Goal: Transaction & Acquisition: Purchase product/service

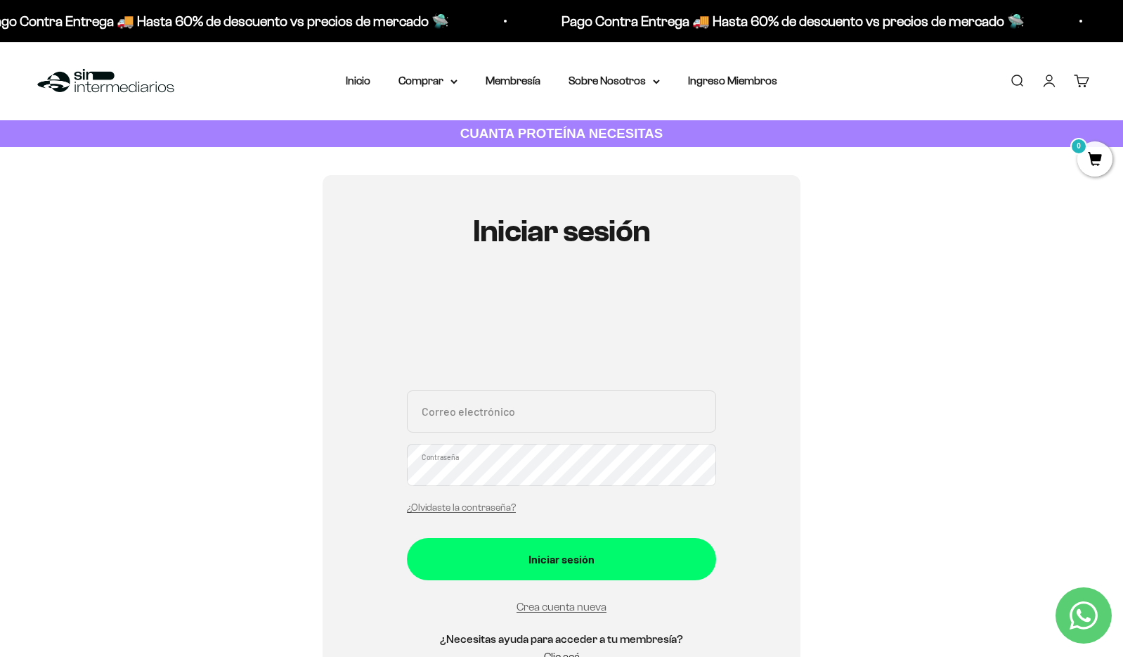
click at [569, 423] on input "Correo electrónico" at bounding box center [561, 411] width 309 height 42
type input "BCELEDONLANAO@GMAIL.COM"
click at [407, 538] on button "Iniciar sesión" at bounding box center [561, 559] width 309 height 42
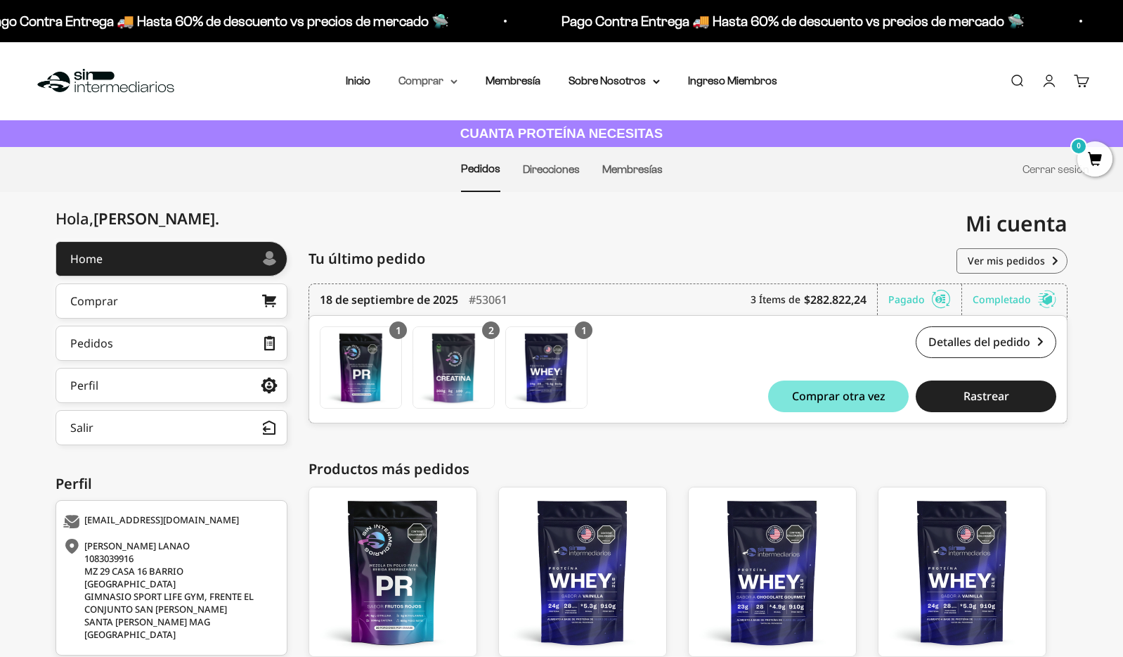
click at [441, 82] on summary "Comprar" at bounding box center [428, 81] width 59 height 18
click at [461, 129] on summary "Proteínas" at bounding box center [465, 126] width 116 height 18
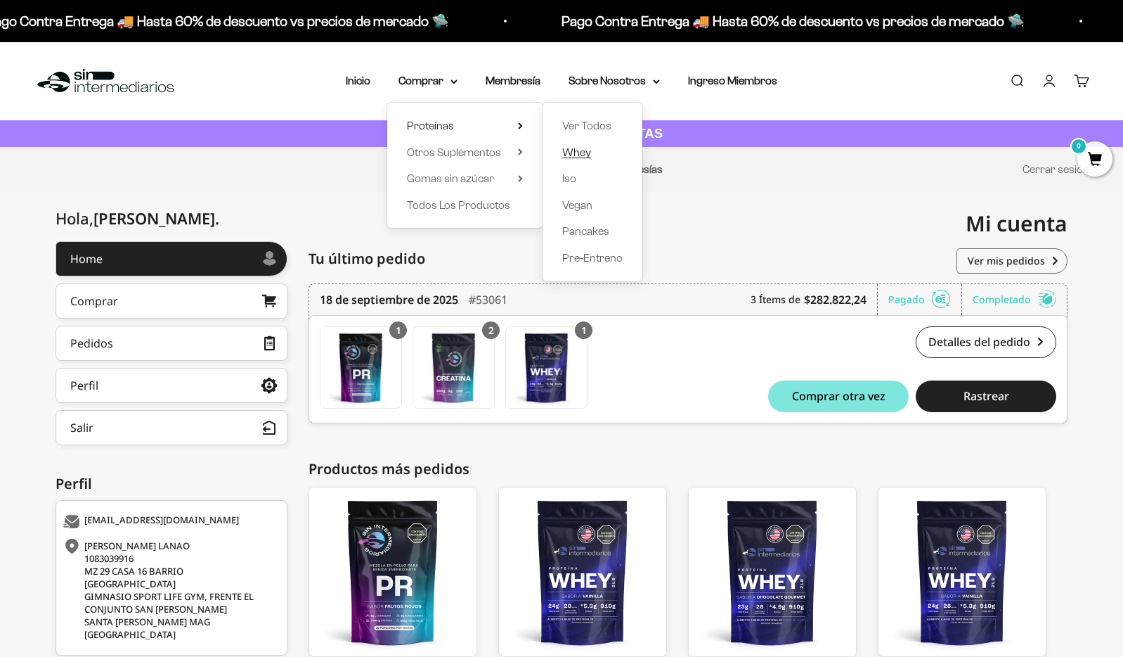
click at [586, 157] on span "Whey" at bounding box center [576, 152] width 29 height 12
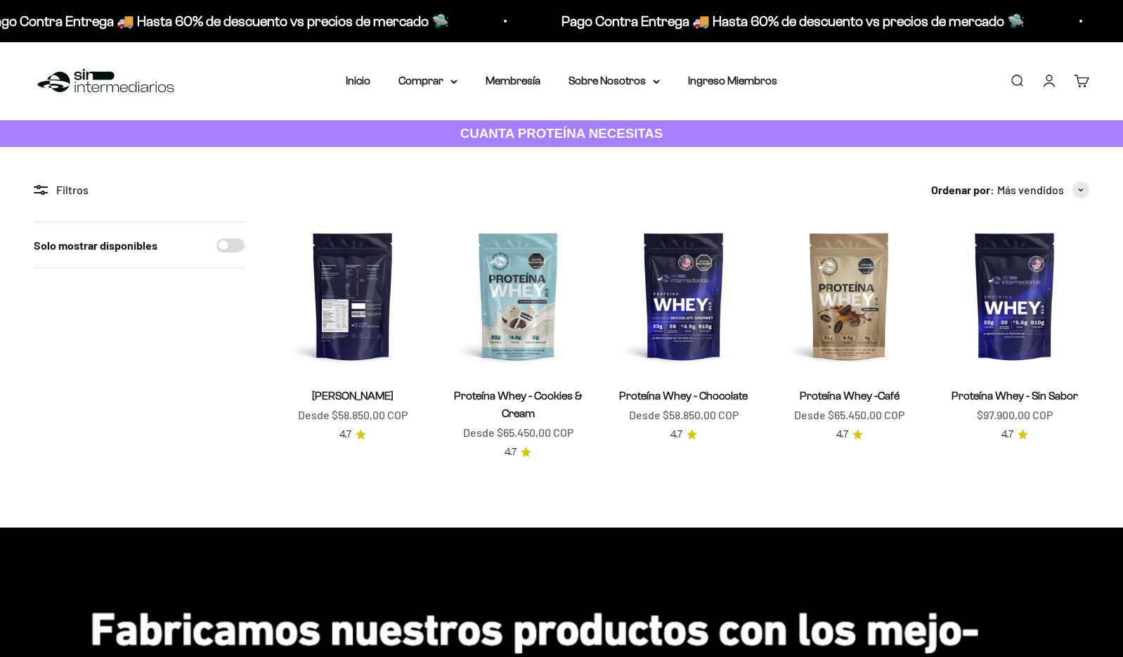
click at [376, 297] on img at bounding box center [352, 295] width 149 height 149
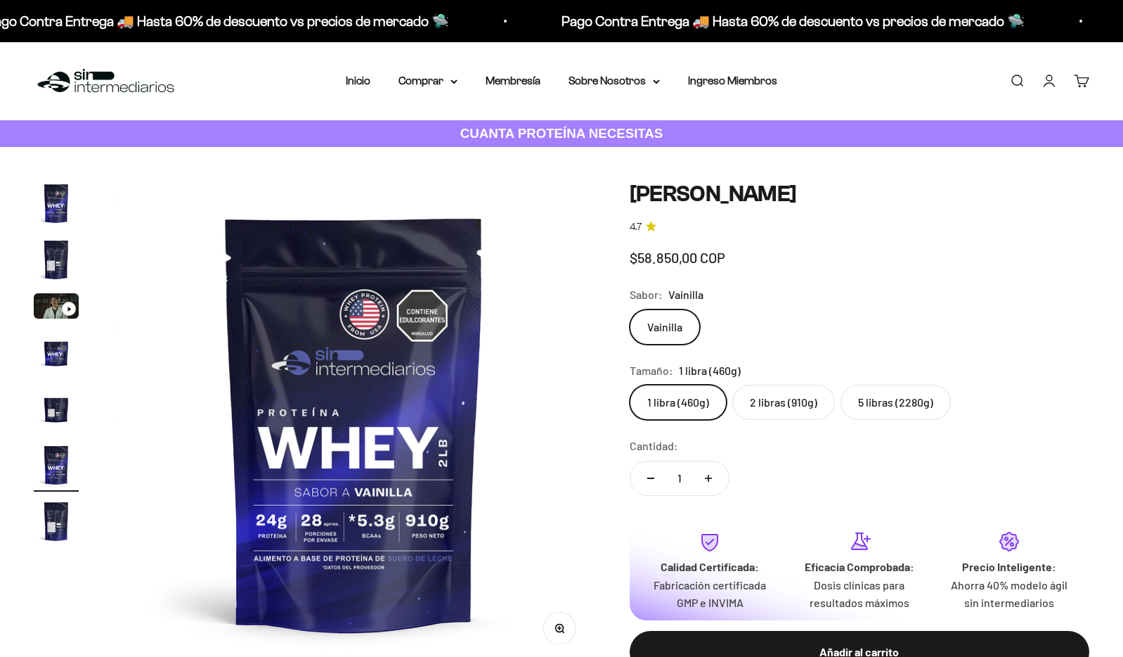
scroll to position [0, 2409]
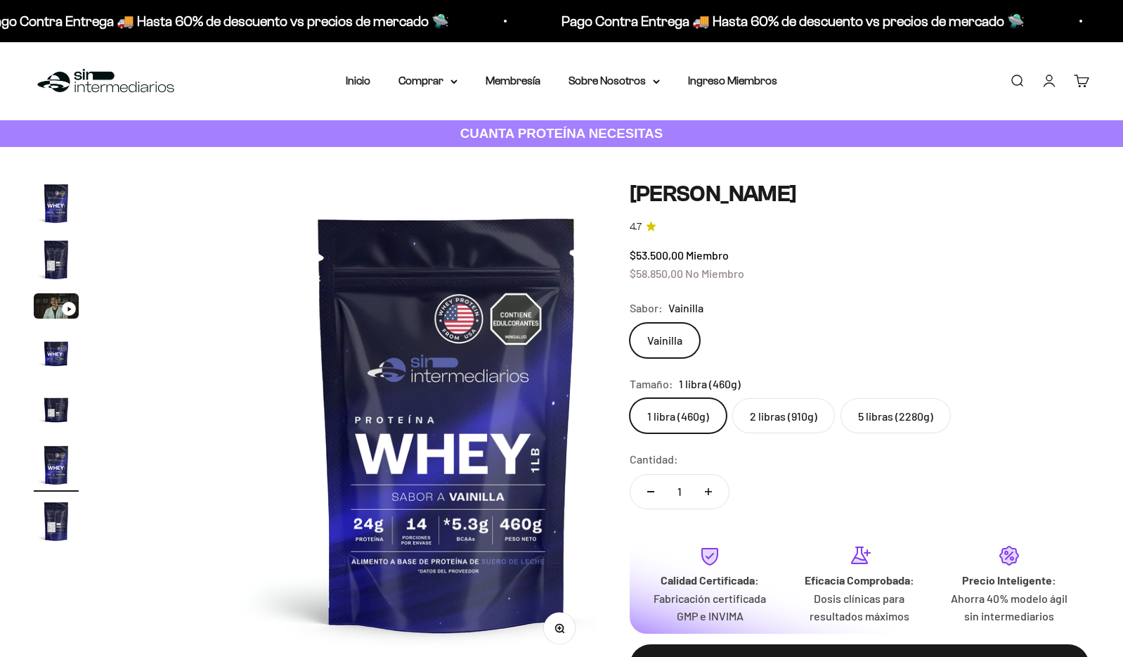
click at [792, 433] on label "2 libras (910g)" at bounding box center [784, 415] width 103 height 35
click at [630, 398] on input "2 libras (910g)" at bounding box center [629, 397] width 1 height 1
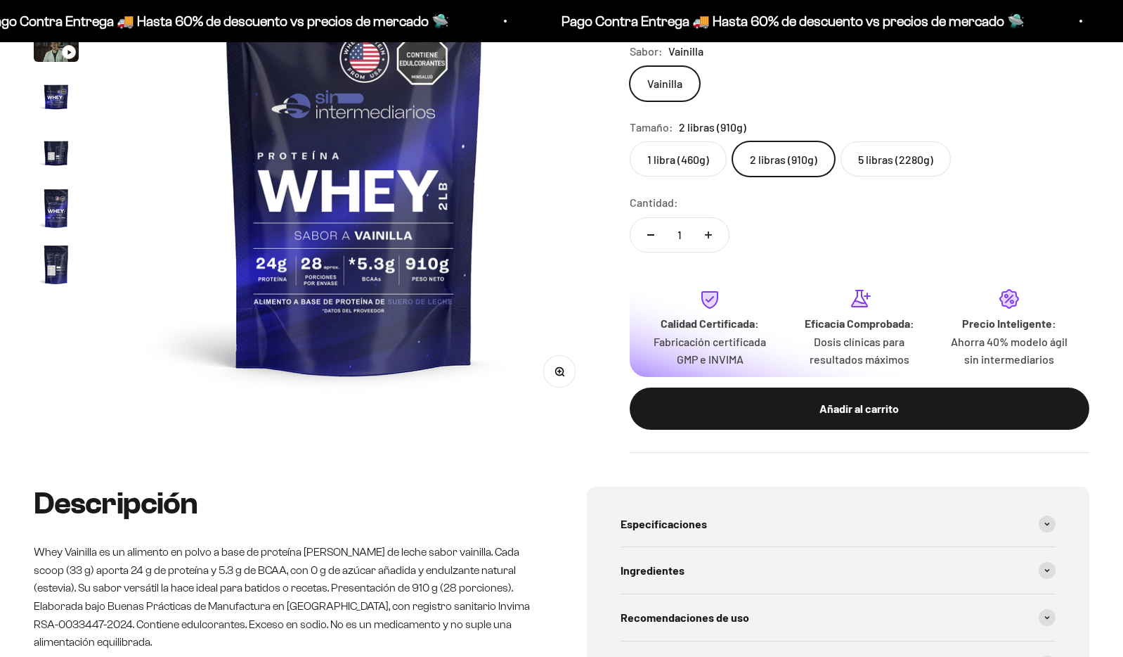
scroll to position [258, 0]
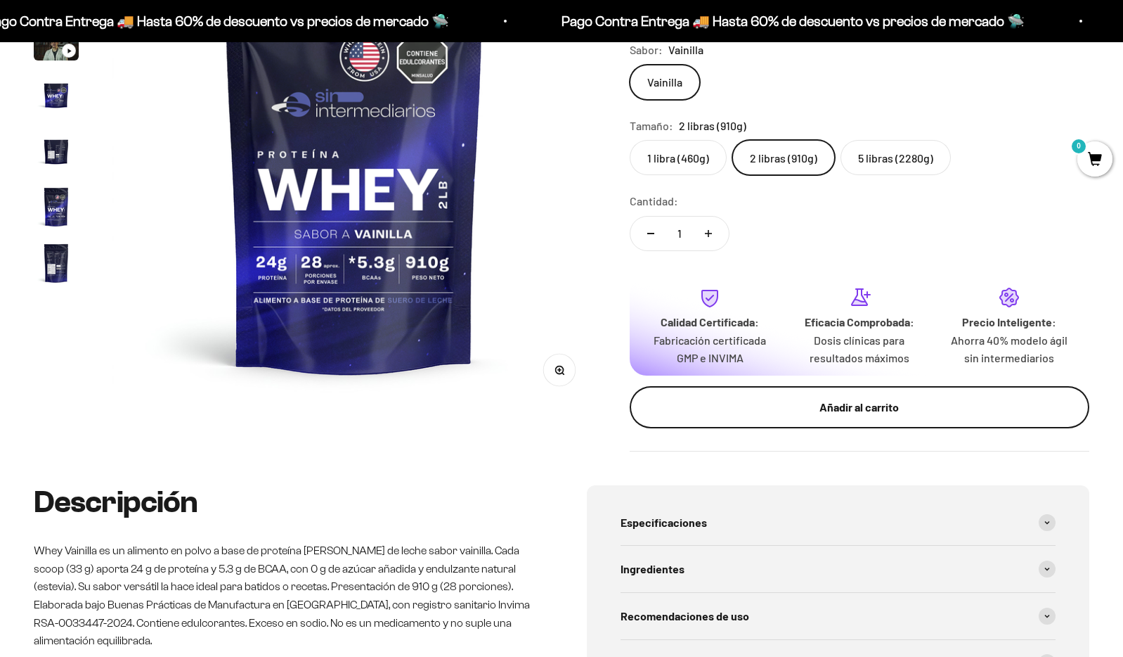
click at [795, 428] on button "Añadir al carrito" at bounding box center [860, 407] width 460 height 42
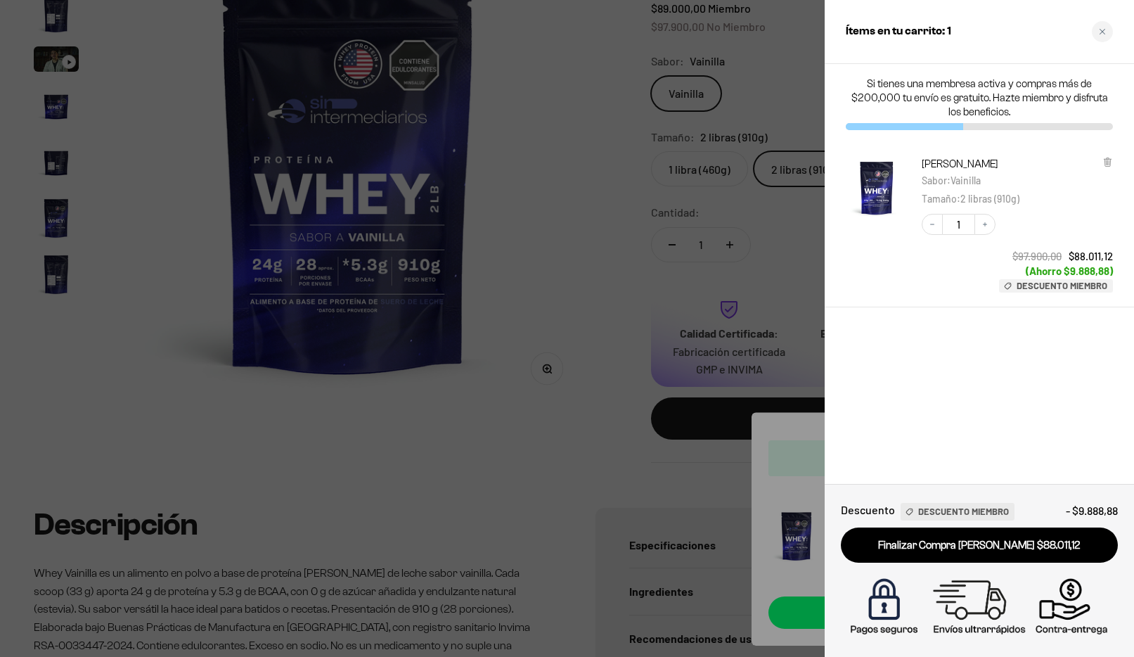
click at [616, 168] on div at bounding box center [567, 328] width 1134 height 657
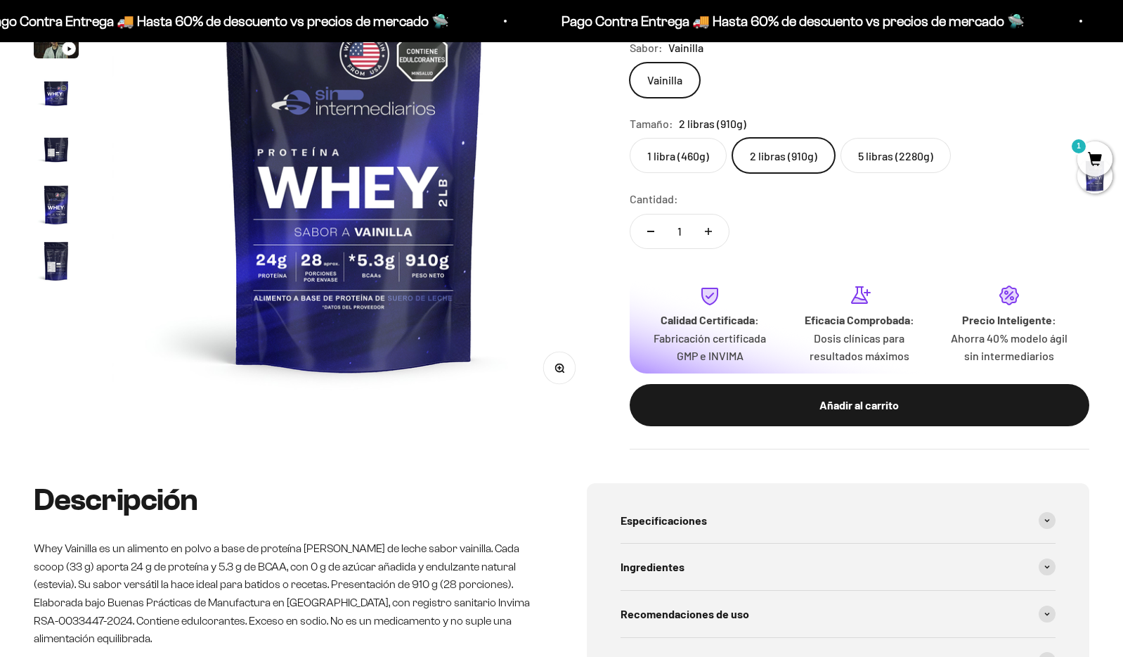
scroll to position [0, 0]
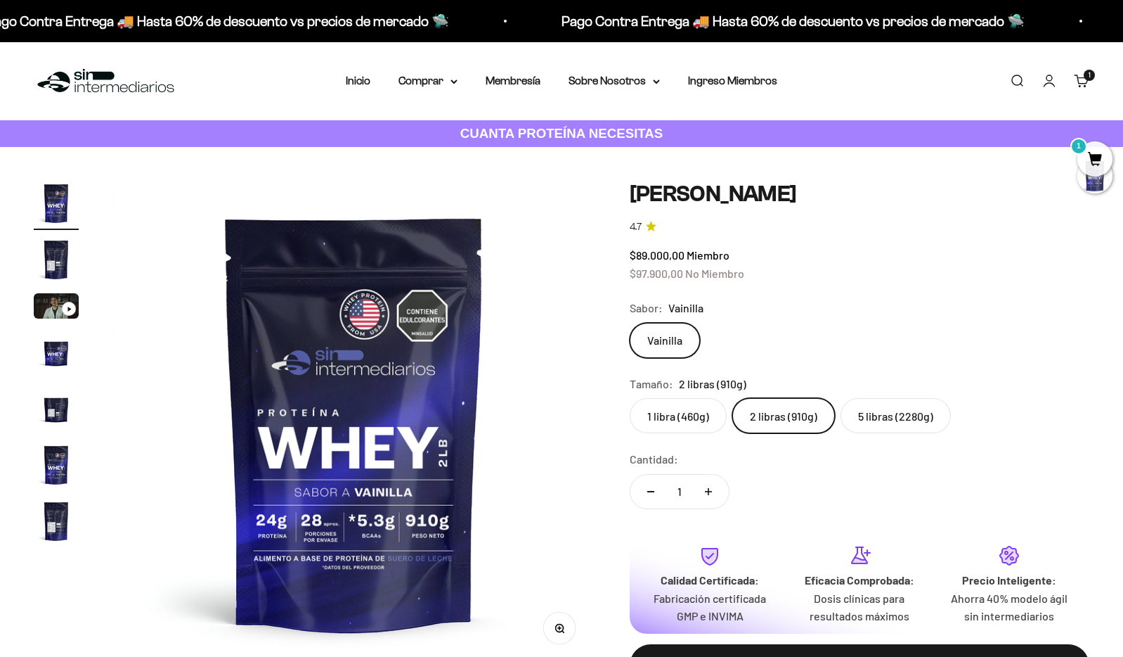
click at [459, 76] on nav "Inicio Comprar Proteínas Ver Todos Whey Iso Vegan" at bounding box center [562, 81] width 432 height 18
click at [448, 82] on summary "Comprar" at bounding box center [428, 81] width 59 height 18
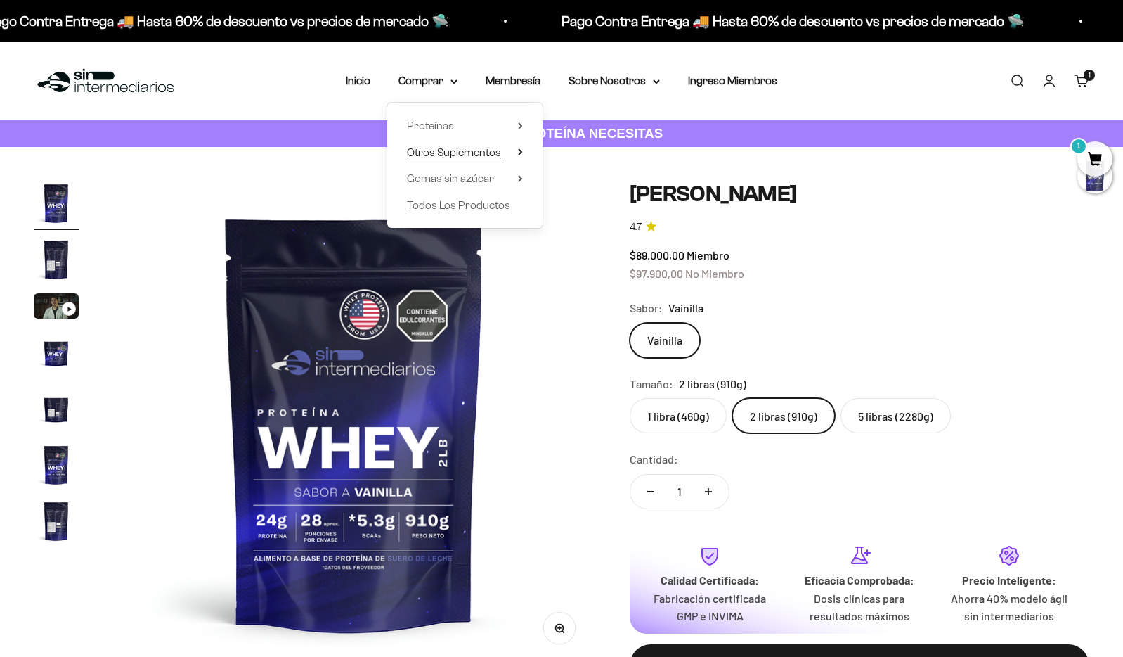
click at [518, 153] on icon at bounding box center [520, 151] width 5 height 7
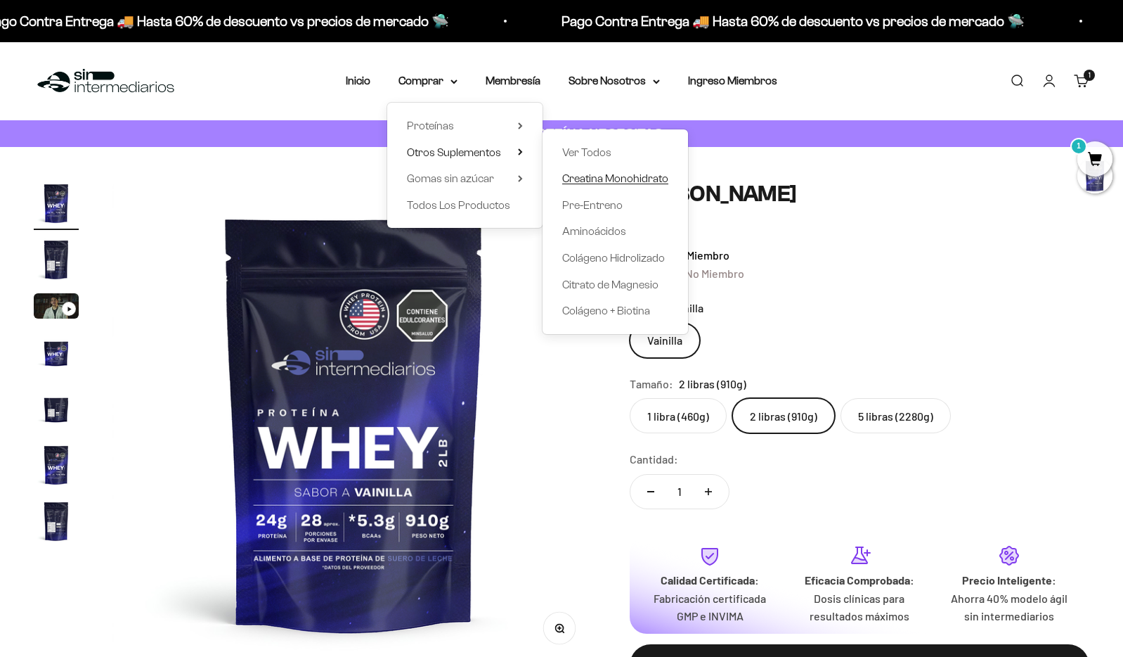
click at [579, 181] on span "Creatina Monohidrato" at bounding box center [615, 178] width 106 height 12
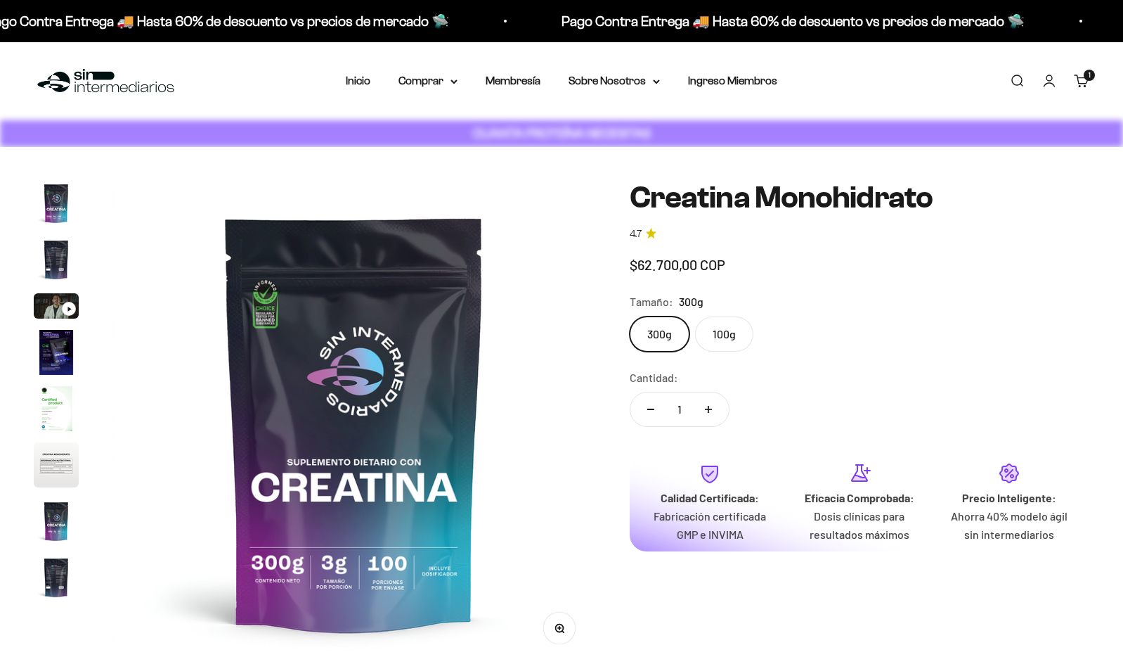
click at [724, 426] on button "Aumentar cantidad" at bounding box center [708, 409] width 41 height 34
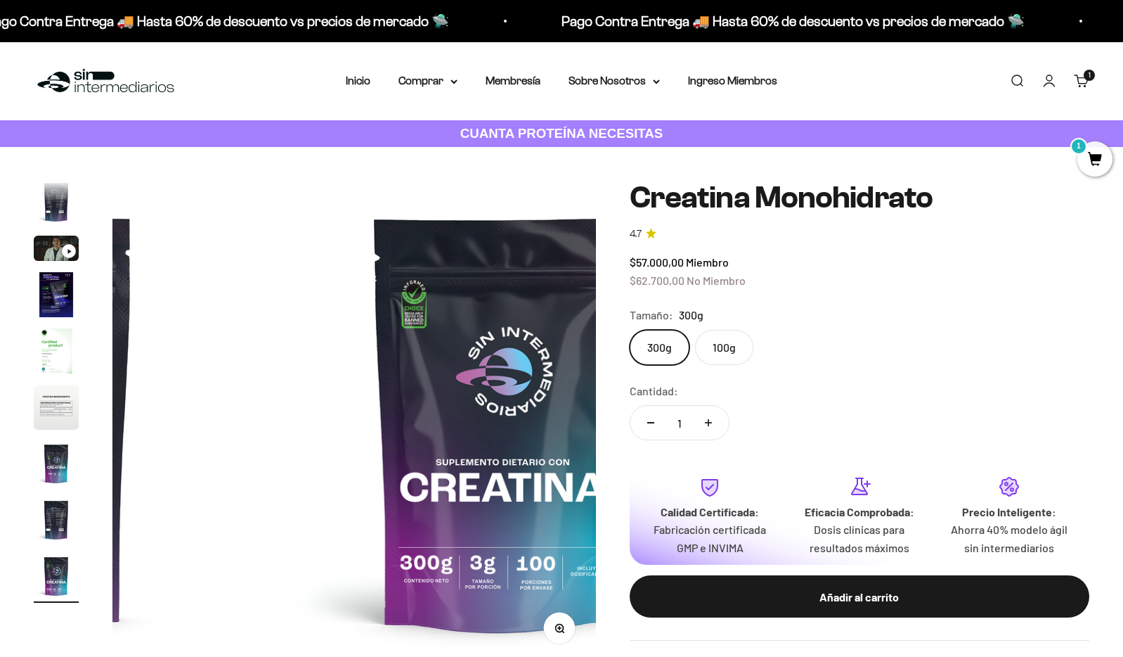
scroll to position [0, 3854]
click at [716, 434] on button "Aumentar cantidad" at bounding box center [708, 423] width 41 height 34
type input "2"
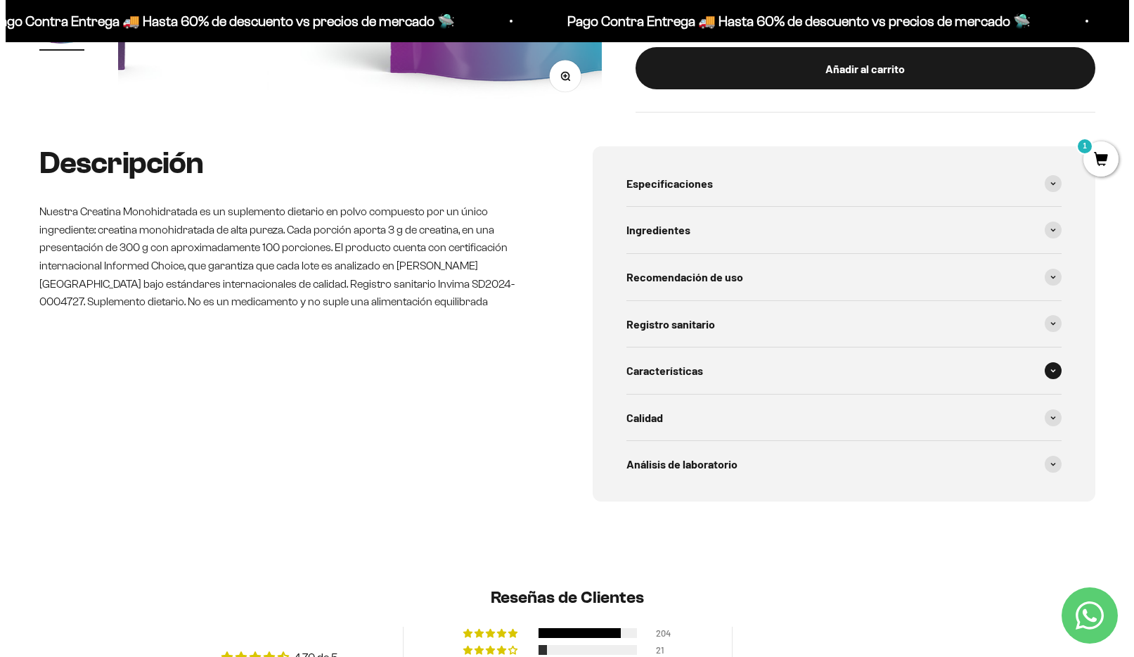
scroll to position [259, 0]
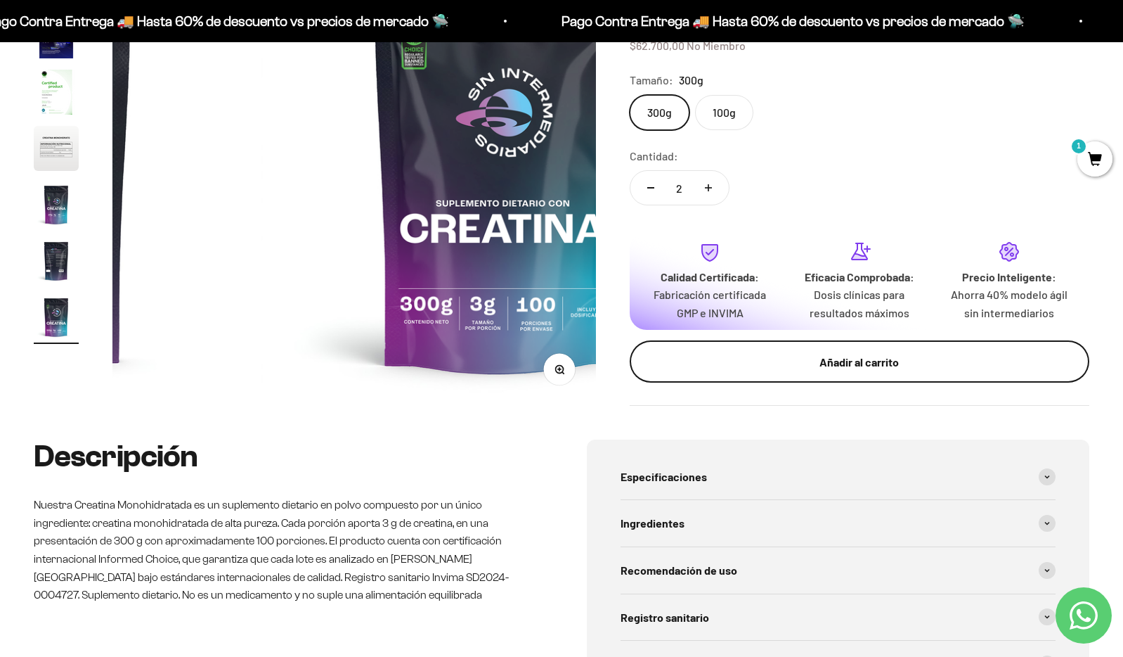
click at [785, 361] on div "Añadir al carrito" at bounding box center [860, 361] width 404 height 18
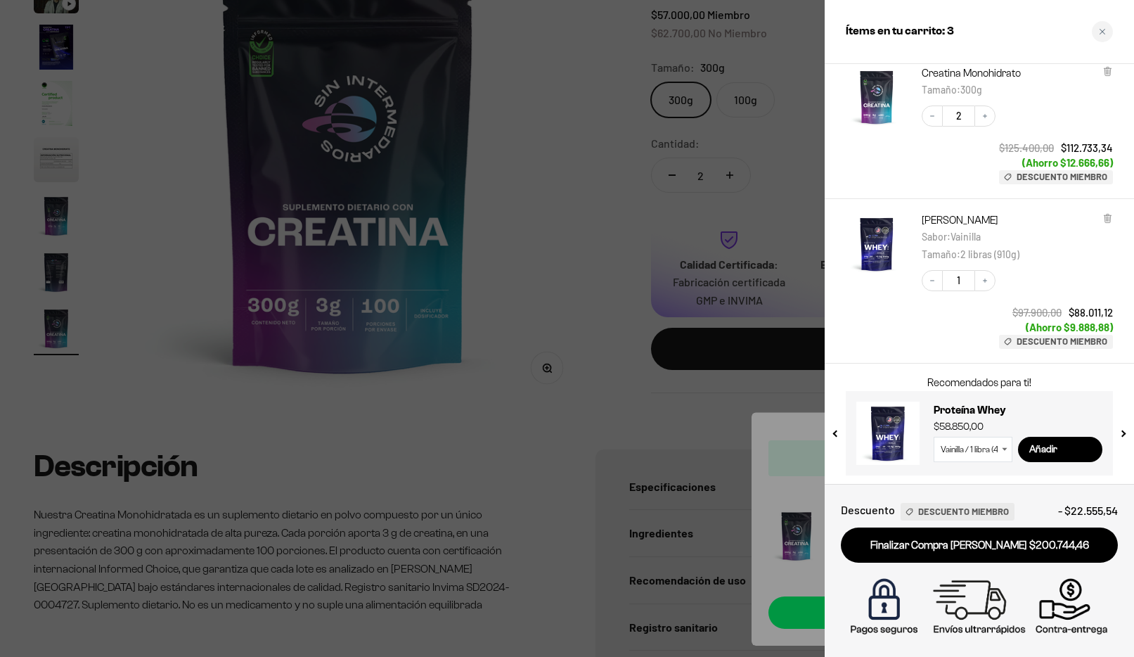
scroll to position [65, 0]
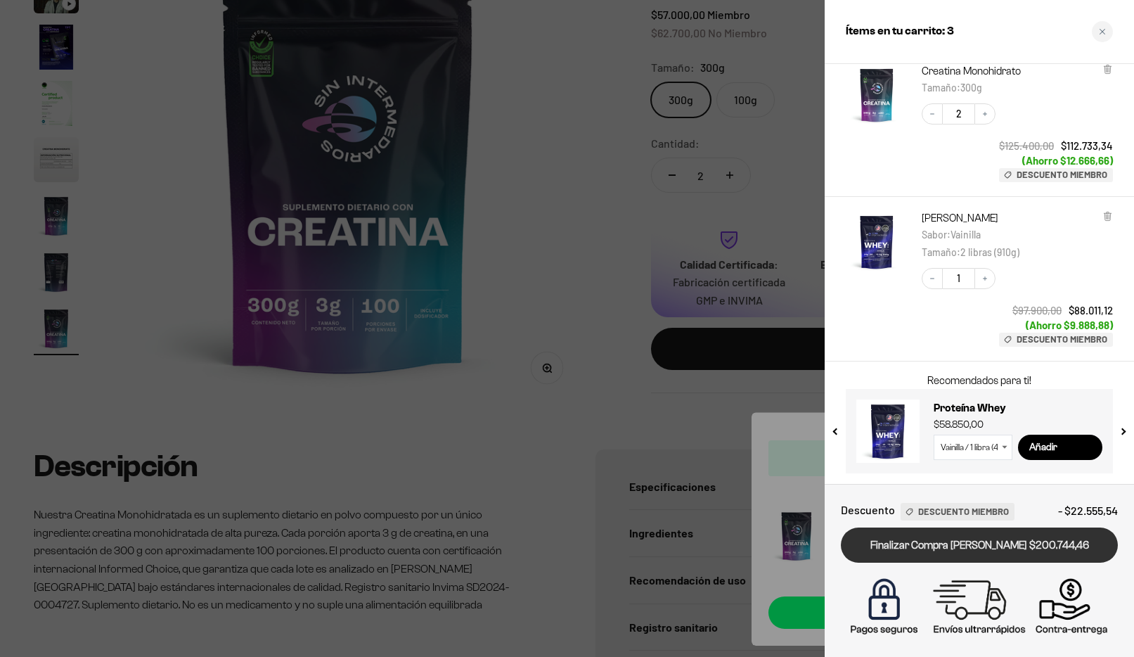
click at [984, 553] on link "Finalizar Compra [PERSON_NAME] $200.744,46" at bounding box center [979, 545] width 277 height 36
